Goal: Check status: Check status

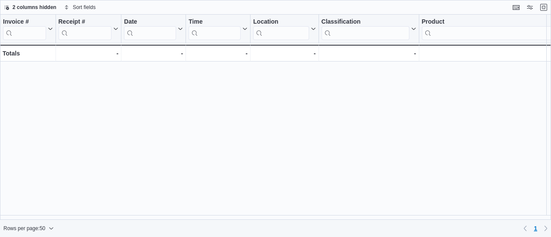
scroll to position [620, 28]
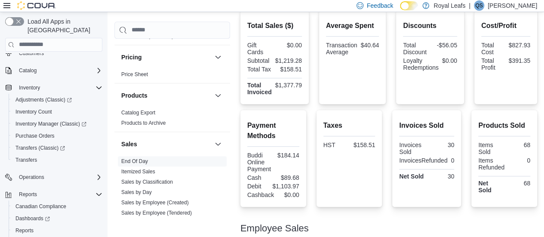
scroll to position [143, 0]
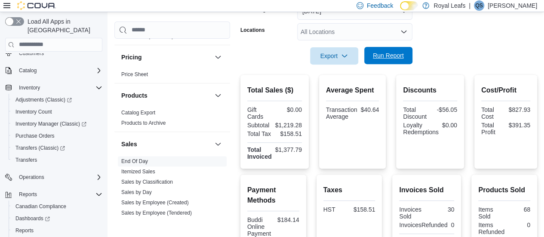
click at [387, 56] on span "Run Report" at bounding box center [388, 55] width 31 height 9
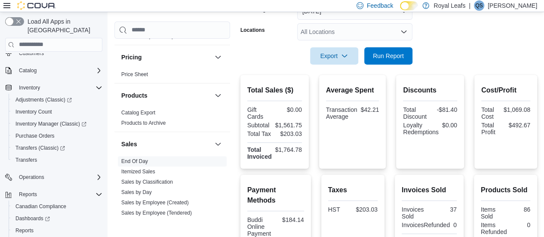
scroll to position [143, 0]
click at [391, 50] on span "Run Report" at bounding box center [389, 54] width 38 height 17
click at [395, 52] on span "Run Report" at bounding box center [388, 55] width 31 height 9
click at [387, 56] on span "Run Report" at bounding box center [388, 55] width 31 height 9
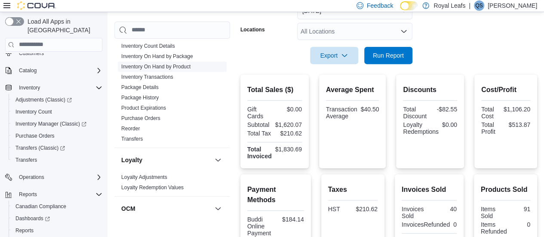
scroll to position [148, 0]
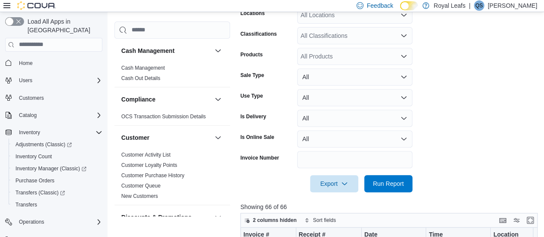
scroll to position [172, 0]
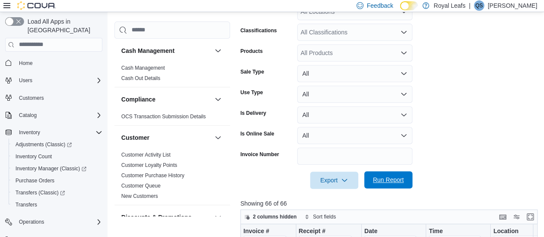
click at [397, 177] on span "Run Report" at bounding box center [388, 180] width 31 height 9
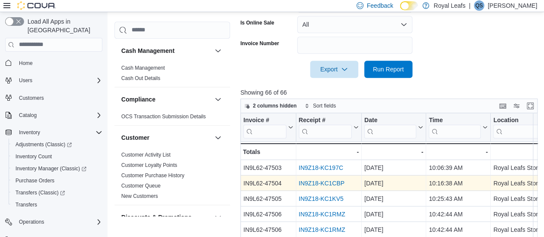
scroll to position [316, 0]
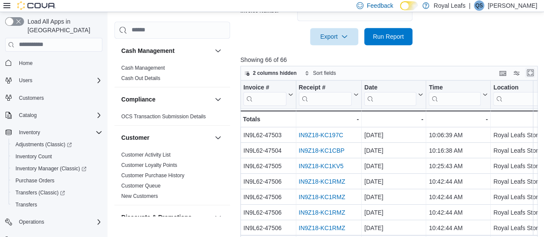
click at [533, 75] on button "Enter fullscreen" at bounding box center [530, 73] width 10 height 10
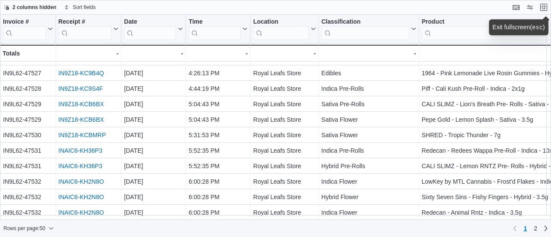
scroll to position [620, 0]
click at [532, 228] on link "2" at bounding box center [535, 229] width 10 height 14
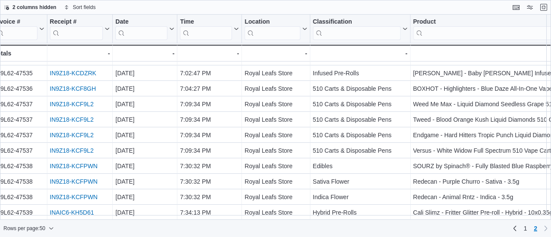
scroll to position [93, 0]
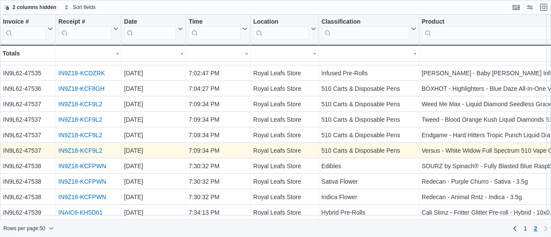
click at [72, 147] on link "IN9Z18-KCF9L2" at bounding box center [81, 150] width 44 height 7
click at [74, 147] on link "IN9Z18-KCF9L2" at bounding box center [81, 150] width 44 height 7
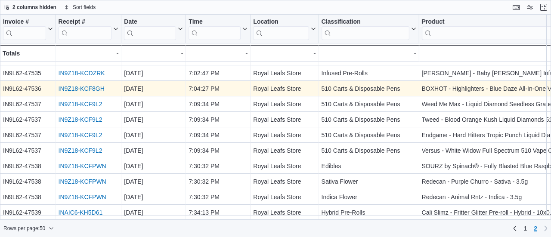
click at [74, 85] on link "IN9Z18-KCF8GH" at bounding box center [82, 88] width 46 height 7
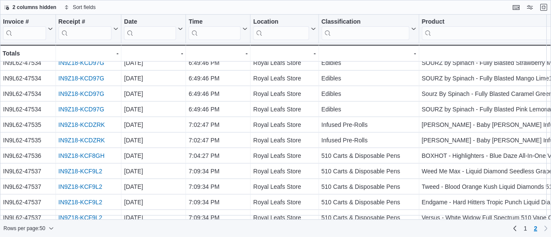
scroll to position [0, 0]
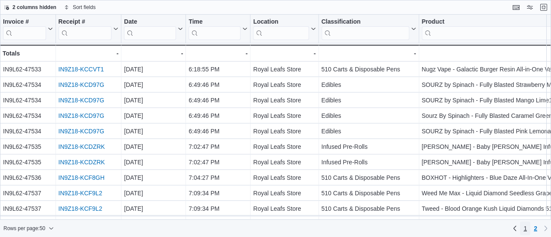
click at [523, 228] on span "1" at bounding box center [524, 228] width 3 height 9
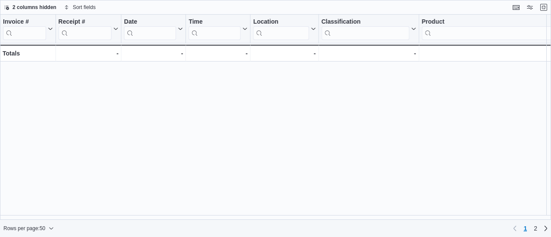
scroll to position [620, 0]
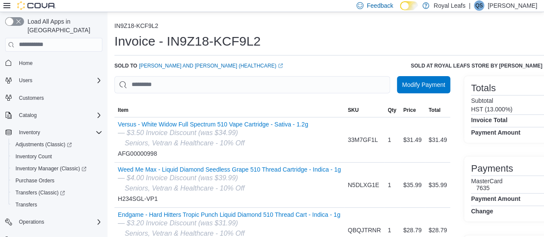
click at [5, 6] on icon at bounding box center [6, 5] width 7 height 5
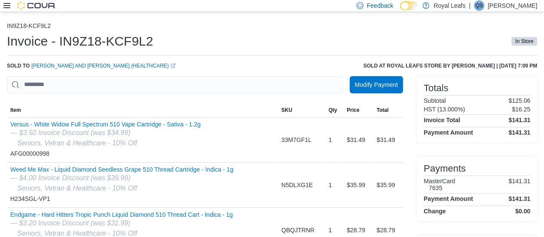
click at [6, 6] on icon at bounding box center [6, 5] width 7 height 5
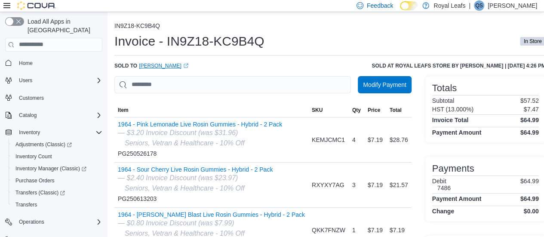
click at [163, 66] on link "[PERSON_NAME] (opens in a new tab or window)" at bounding box center [163, 65] width 49 height 7
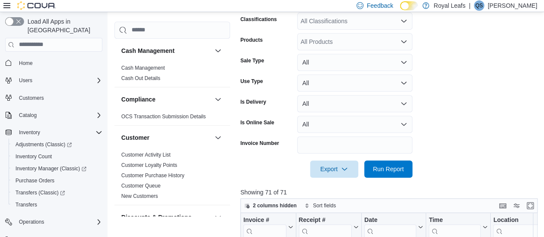
scroll to position [244, 0]
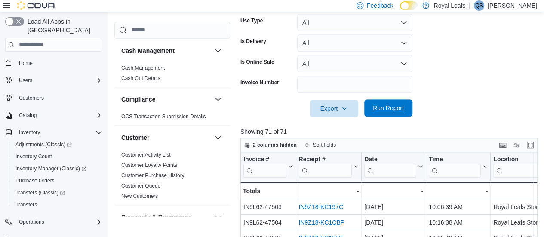
click at [389, 108] on span "Run Report" at bounding box center [388, 108] width 31 height 9
click at [387, 108] on span "Run Report" at bounding box center [388, 108] width 31 height 9
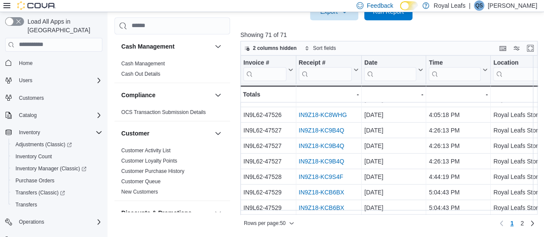
scroll to position [645, 0]
click at [524, 222] on span "2" at bounding box center [522, 223] width 3 height 9
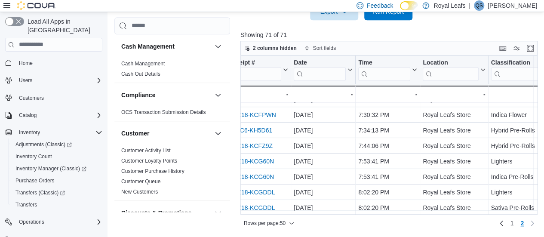
scroll to position [216, 63]
